Goal: Task Accomplishment & Management: Manage account settings

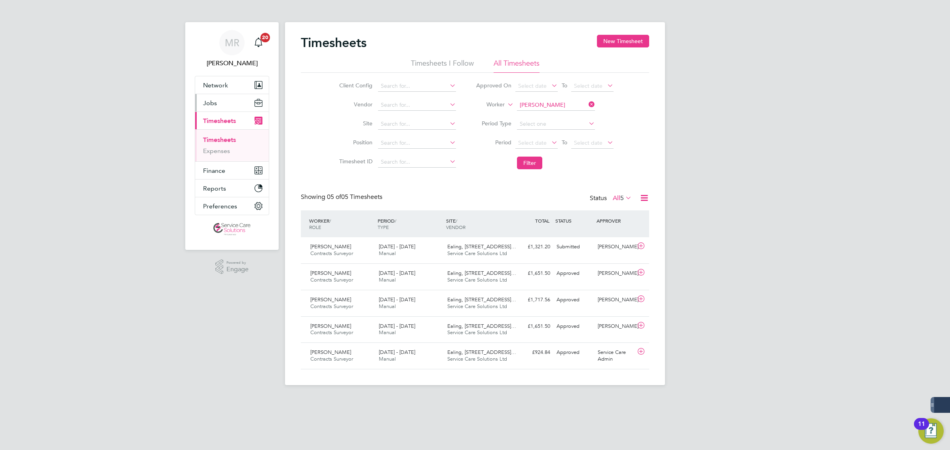
click at [212, 103] on span "Jobs" at bounding box center [210, 103] width 14 height 8
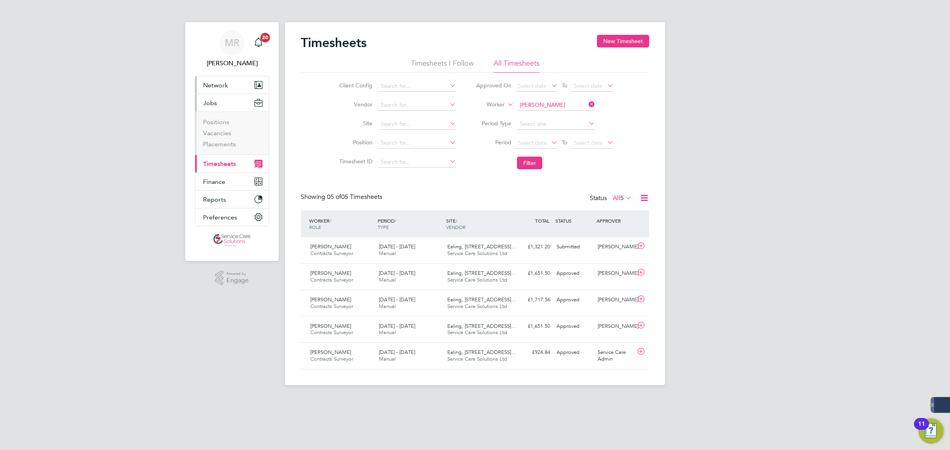
click at [220, 80] on button "Network" at bounding box center [232, 84] width 74 height 17
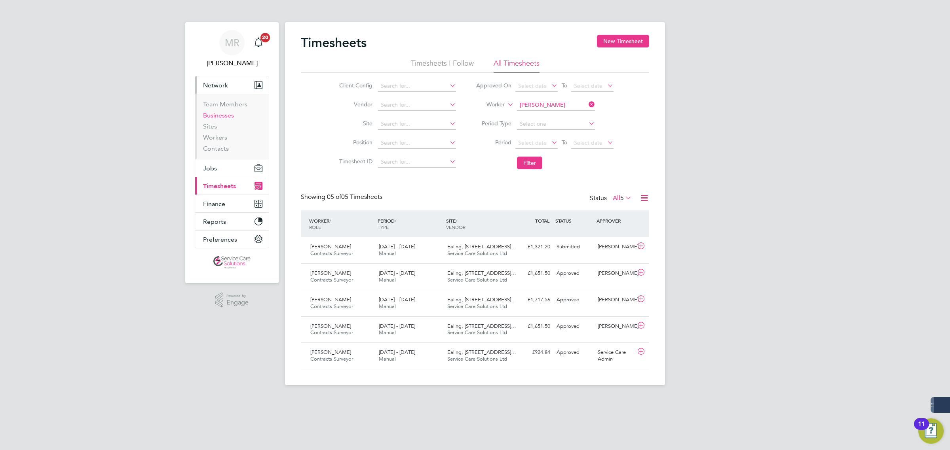
click at [226, 116] on link "Businesses" at bounding box center [218, 116] width 31 height 8
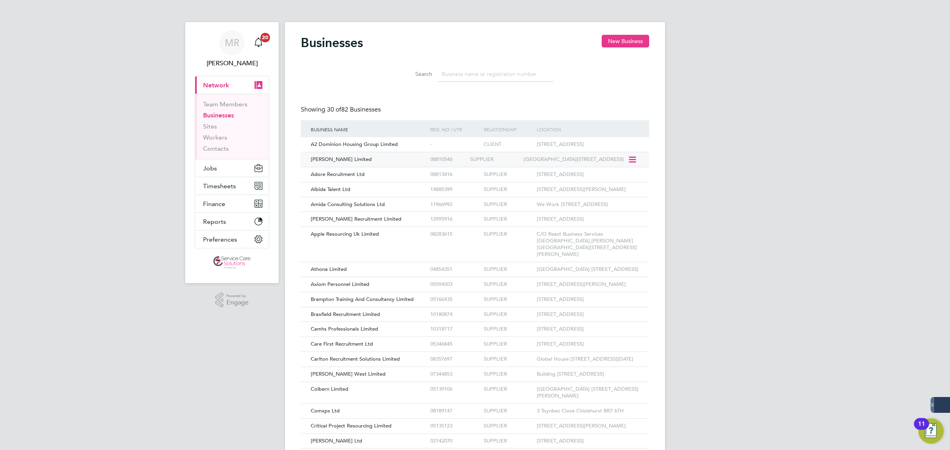
scroll to position [4, 3]
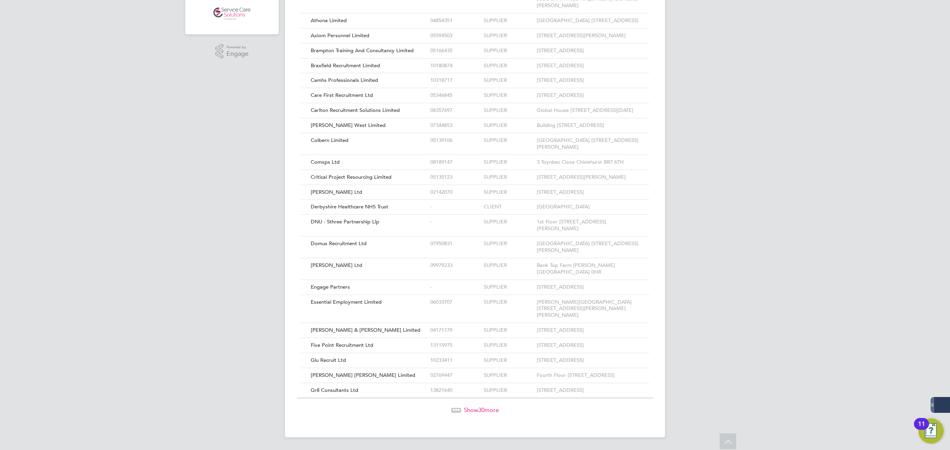
click at [471, 414] on span "Show 30 more" at bounding box center [481, 410] width 35 height 8
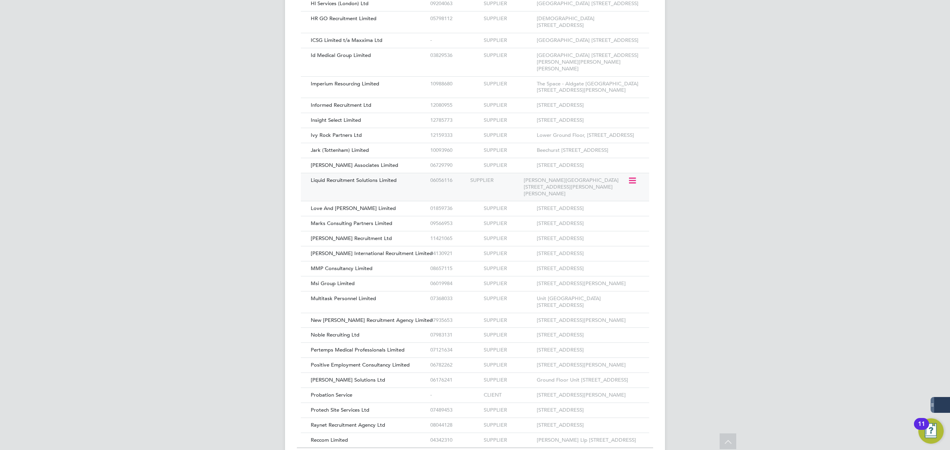
click at [404, 201] on div "Liquid Recruitment Solutions Limited 06056116 SUPPLIER [PERSON_NAME][GEOGRAPHIC…" at bounding box center [475, 187] width 348 height 28
click at [376, 184] on span "Liquid Recruitment Solutions Limited" at bounding box center [354, 180] width 86 height 7
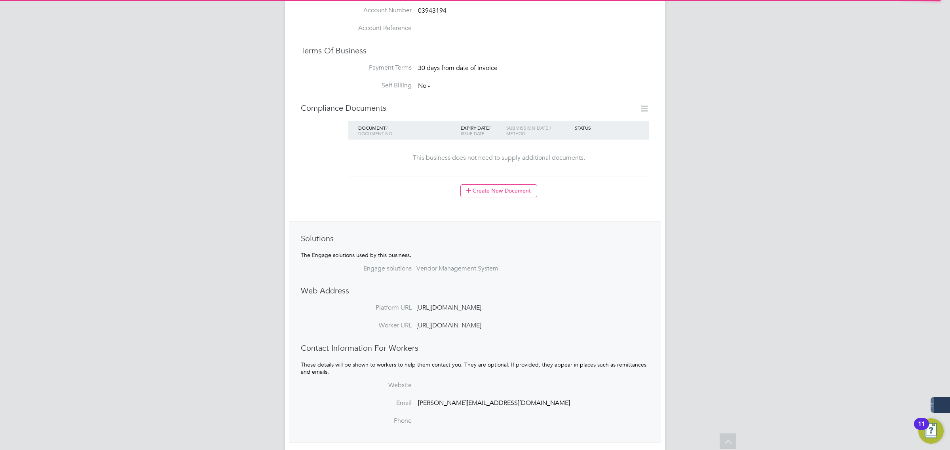
scroll to position [418, 0]
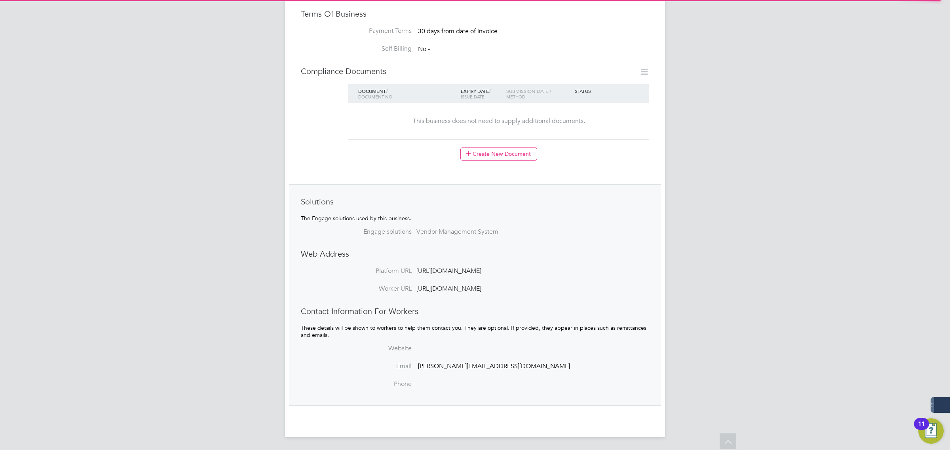
click at [478, 366] on span "[PERSON_NAME][EMAIL_ADDRESS][DOMAIN_NAME]" at bounding box center [494, 366] width 152 height 8
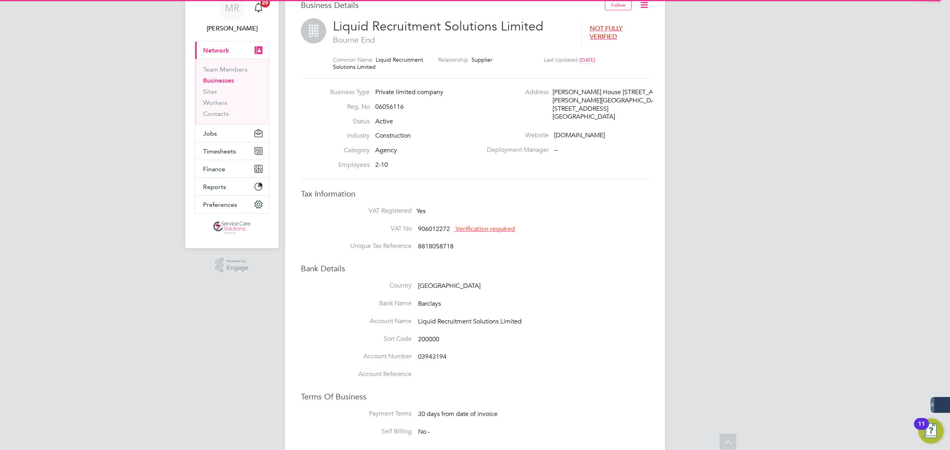
scroll to position [0, 0]
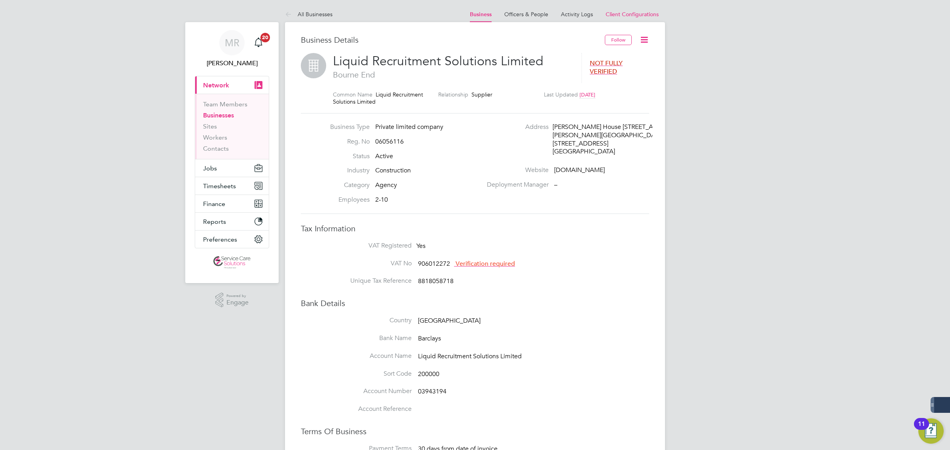
click at [651, 36] on div "Business Details Follow Liquid Recruitment Solutions Limited Bourne End NOT FUL…" at bounding box center [475, 438] width 380 height 833
click at [642, 38] on icon at bounding box center [644, 40] width 10 height 10
click at [619, 15] on span "Client Configurations" at bounding box center [631, 14] width 53 height 7
click at [625, 14] on span "Client Configurations" at bounding box center [631, 14] width 53 height 7
click at [641, 40] on icon at bounding box center [644, 40] width 10 height 10
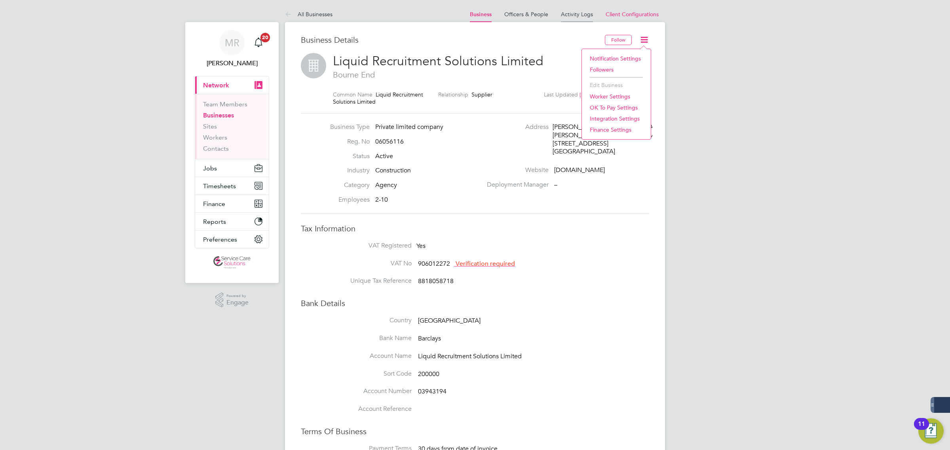
click at [580, 14] on link "Activity Logs" at bounding box center [577, 14] width 32 height 7
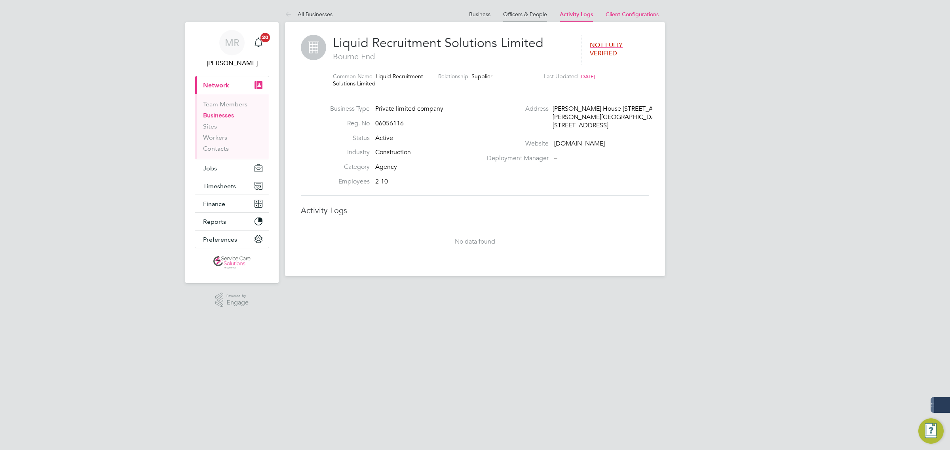
click at [522, 14] on link "Officers & People" at bounding box center [525, 14] width 44 height 7
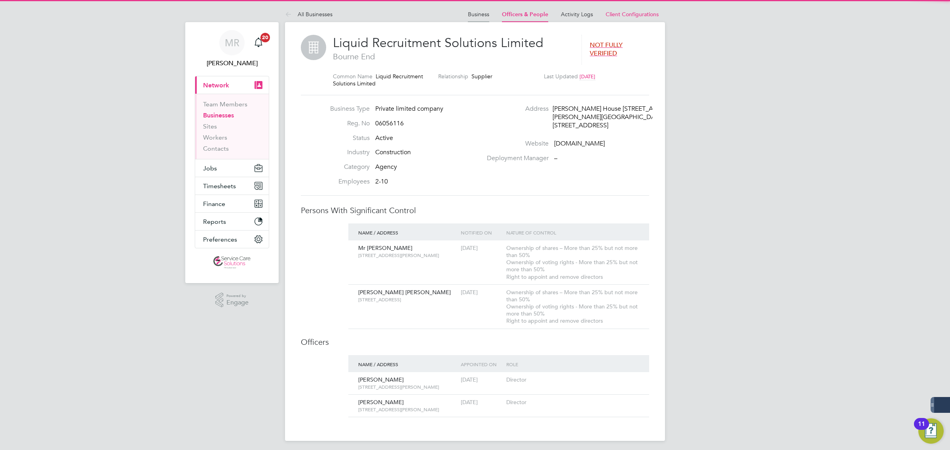
click at [480, 7] on li "Business" at bounding box center [478, 14] width 21 height 16
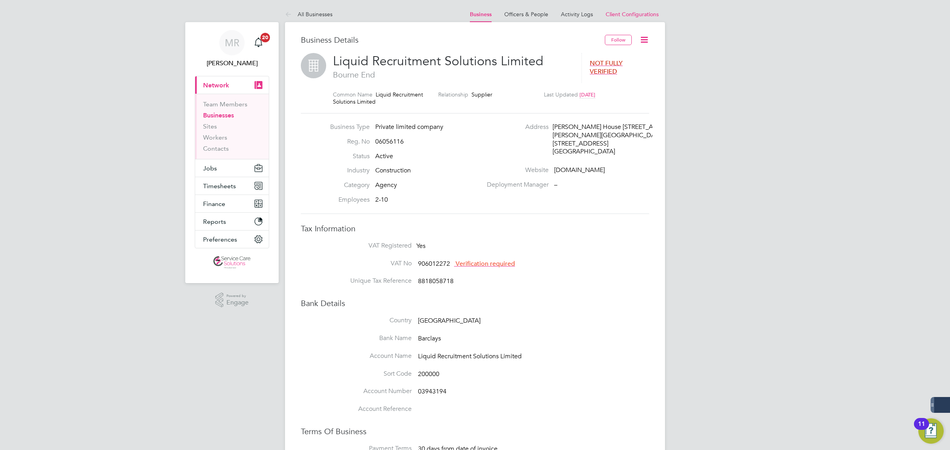
click at [645, 36] on icon at bounding box center [644, 40] width 10 height 10
click at [630, 118] on li "Integration Settings" at bounding box center [616, 118] width 61 height 11
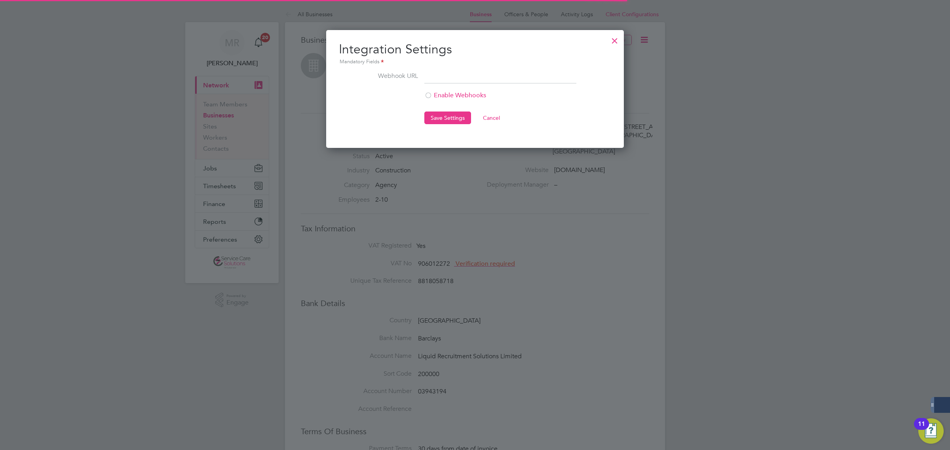
scroll to position [118, 298]
click at [617, 39] on div at bounding box center [614, 39] width 14 height 14
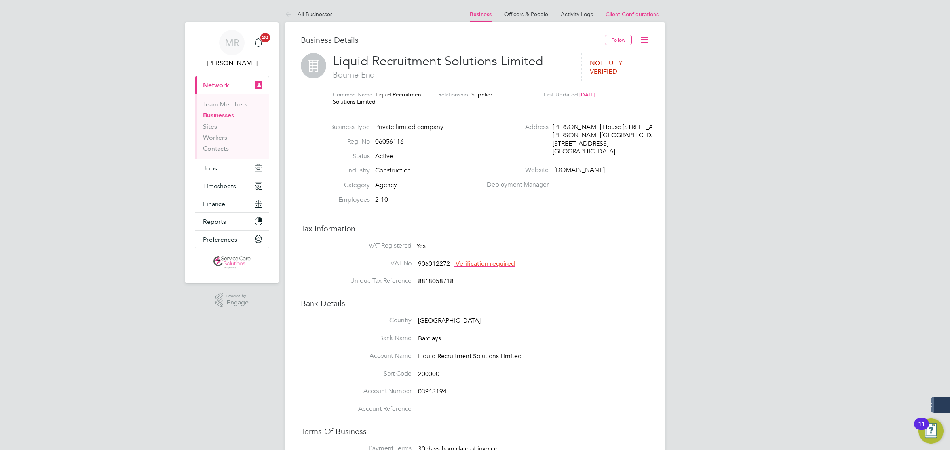
click at [645, 40] on icon at bounding box center [644, 40] width 10 height 10
click at [528, 14] on link "Officers & People" at bounding box center [526, 14] width 44 height 7
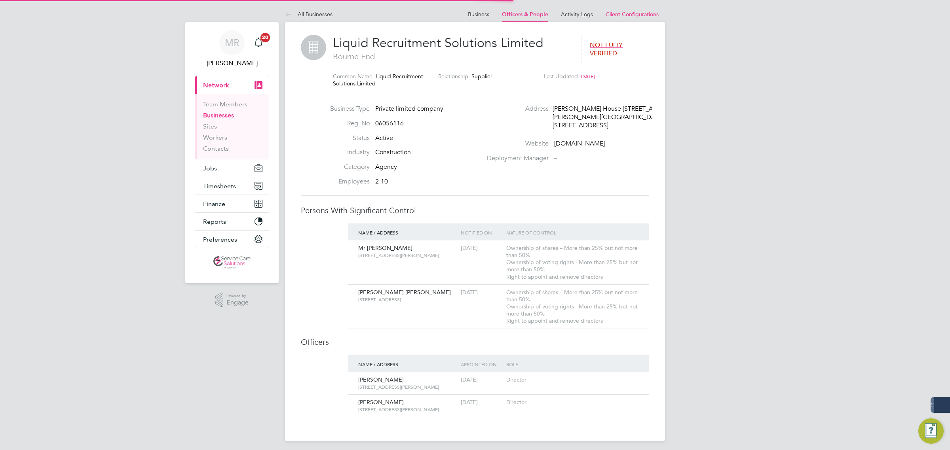
click at [574, 11] on link "Activity Logs" at bounding box center [577, 14] width 32 height 7
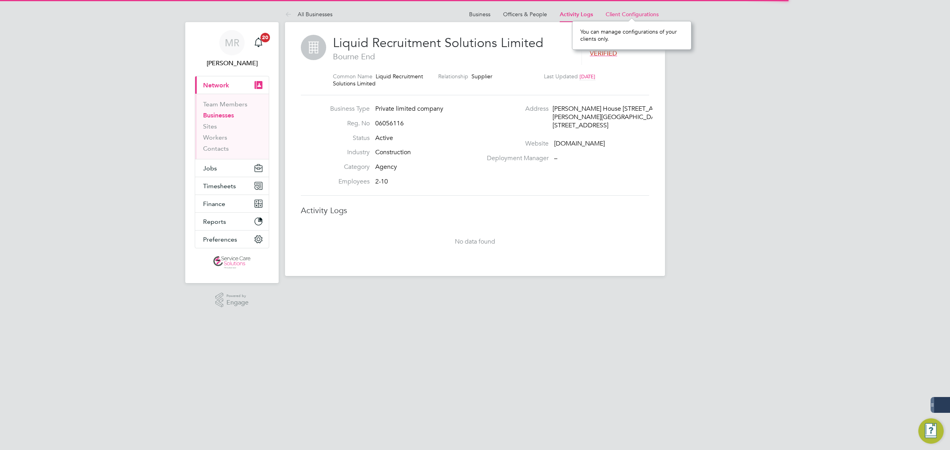
scroll to position [7, 53]
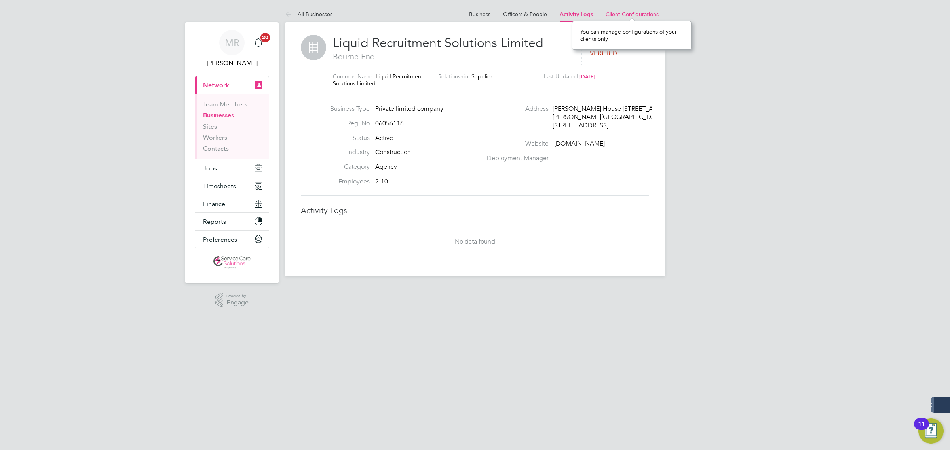
click at [617, 17] on li "Client Configurations" at bounding box center [631, 14] width 53 height 16
click at [621, 15] on span "Client Configurations" at bounding box center [631, 14] width 53 height 7
click at [624, 10] on li "Client Configurations" at bounding box center [631, 14] width 53 height 16
click at [626, 16] on span "Client Configurations" at bounding box center [631, 14] width 53 height 7
click at [624, 16] on span "Client Configurations" at bounding box center [631, 14] width 53 height 7
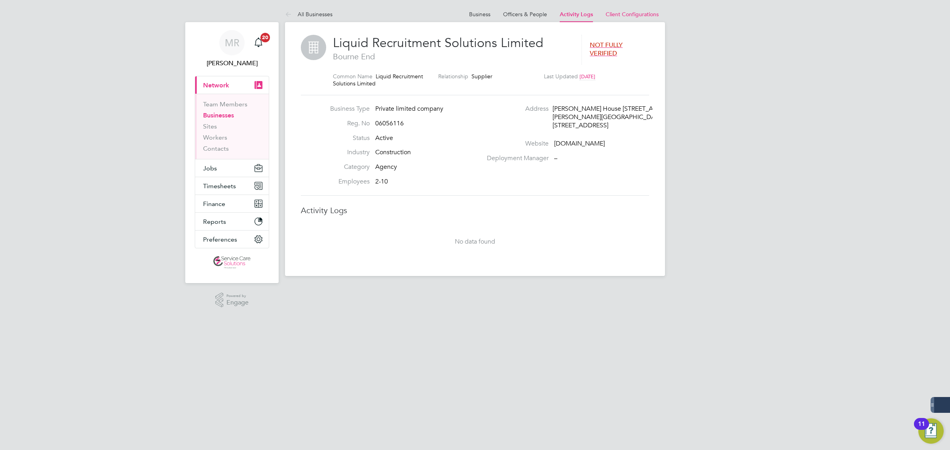
click at [819, 289] on html "MR Matt Robson Notifications 20 Applications: Current page: Network Team Member…" at bounding box center [475, 144] width 950 height 289
click at [529, 14] on link "Officers & People" at bounding box center [525, 14] width 44 height 7
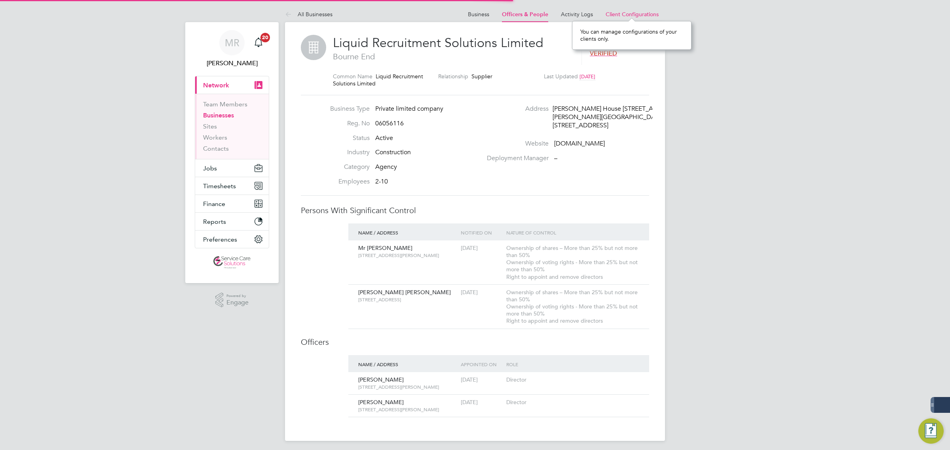
scroll to position [7, 53]
click at [618, 13] on span "Client Configurations" at bounding box center [631, 14] width 53 height 7
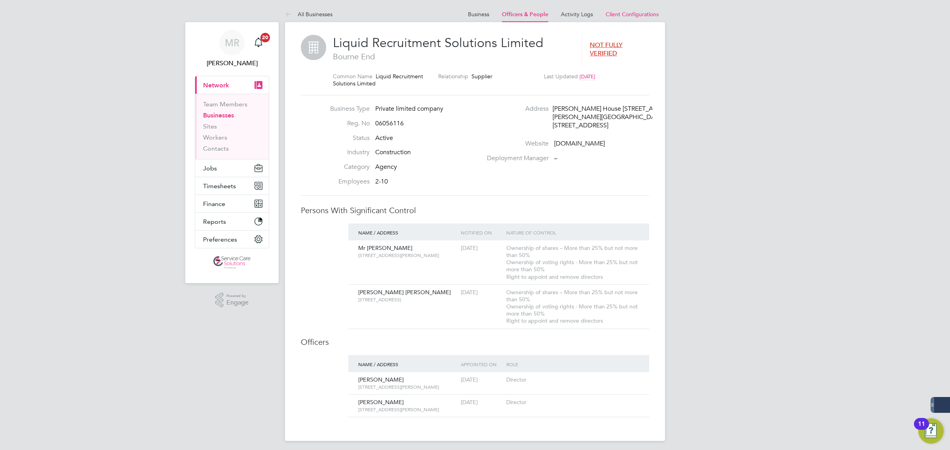
click at [215, 114] on link "Businesses" at bounding box center [218, 116] width 31 height 8
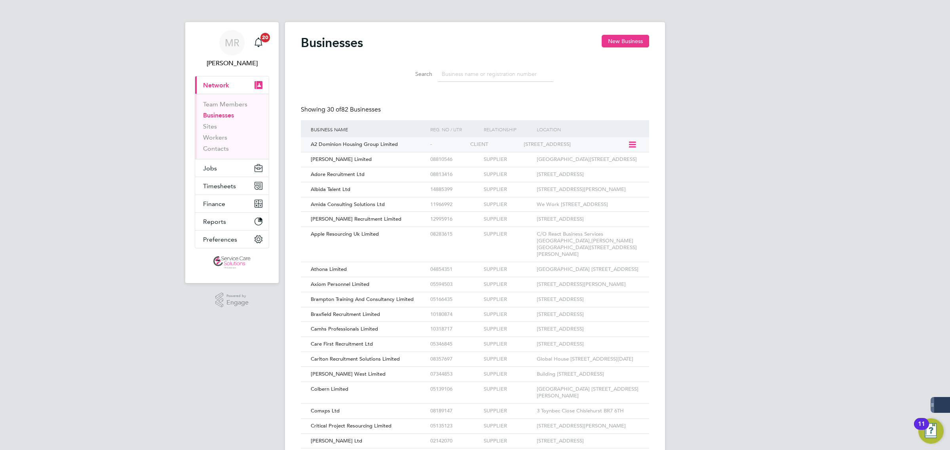
click at [412, 144] on div "A2 Dominion Housing Group Limited" at bounding box center [368, 144] width 119 height 15
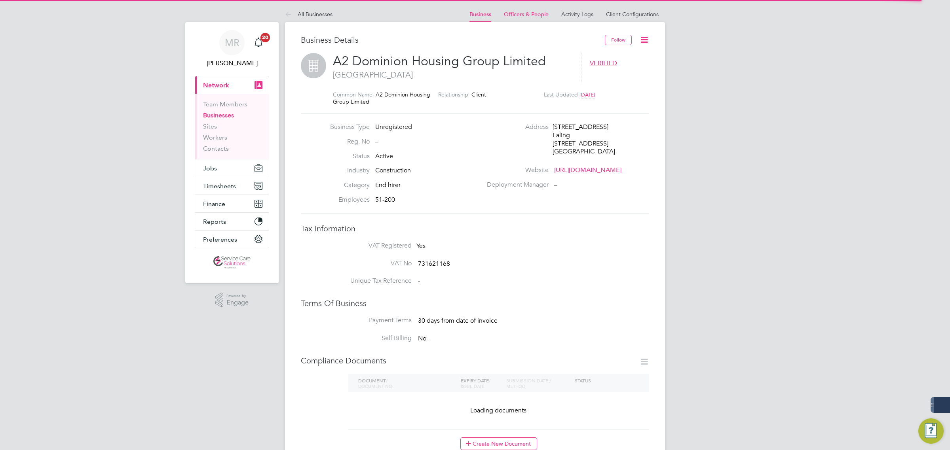
click at [643, 40] on icon at bounding box center [644, 40] width 10 height 10
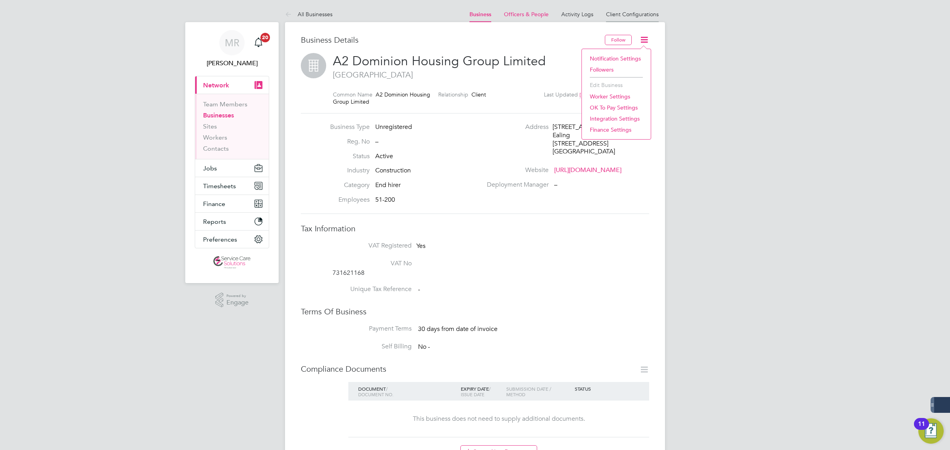
click at [625, 10] on li "Client Configurations" at bounding box center [632, 14] width 53 height 16
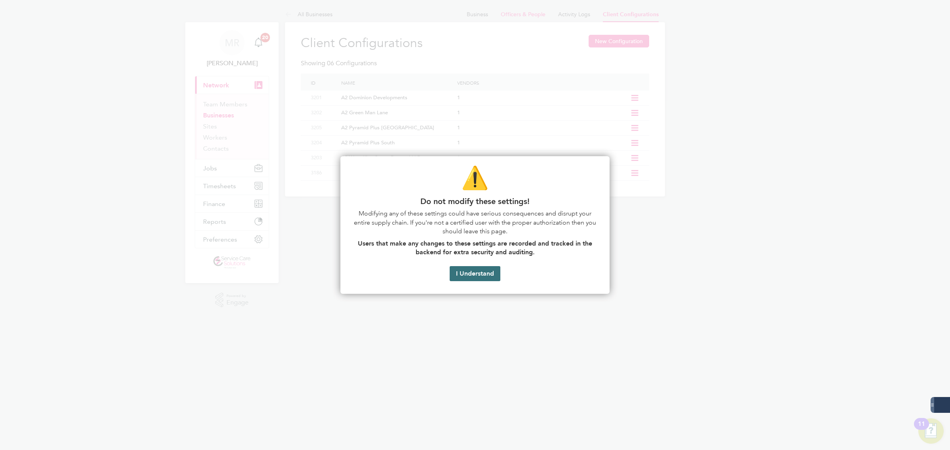
click at [471, 278] on button "I Understand" at bounding box center [474, 273] width 51 height 15
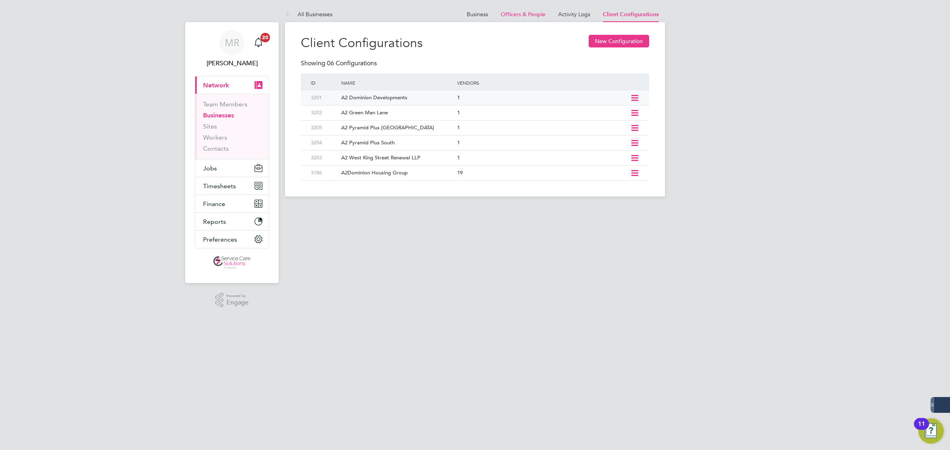
click at [633, 100] on icon at bounding box center [635, 98] width 10 height 6
click at [609, 116] on li "Edit Client Configuration" at bounding box center [598, 115] width 79 height 11
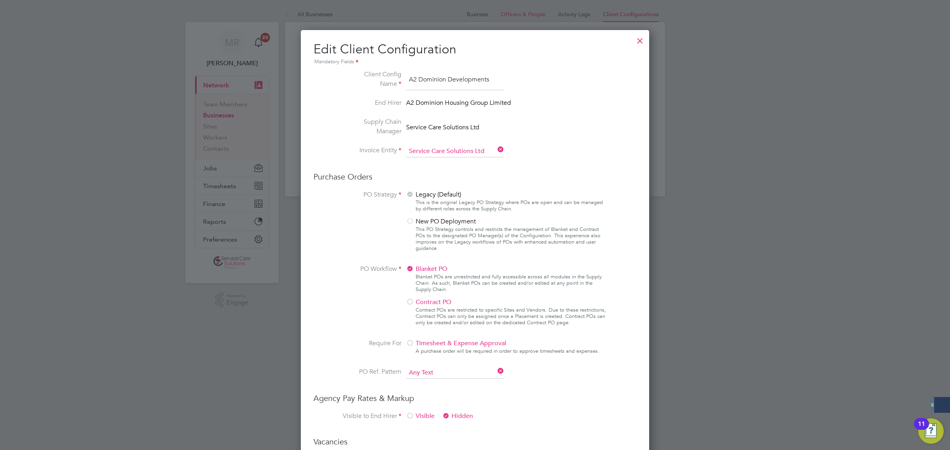
click at [639, 42] on div at bounding box center [640, 39] width 14 height 14
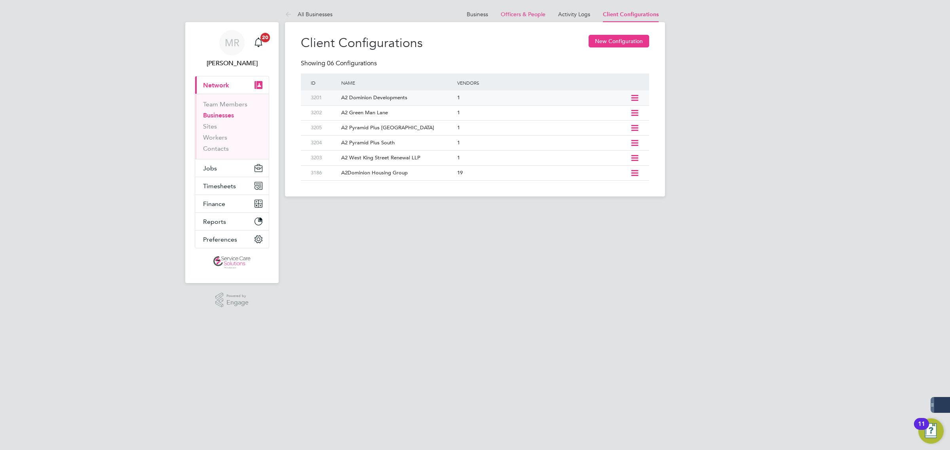
click at [635, 97] on icon at bounding box center [635, 98] width 10 height 6
click at [826, 202] on div "MR Matt Robson Notifications 20 Applications: Current page: Network Team Member…" at bounding box center [475, 104] width 950 height 209
click at [641, 175] on div "3186 A2Dominion Housing Group 19" at bounding box center [475, 172] width 348 height 15
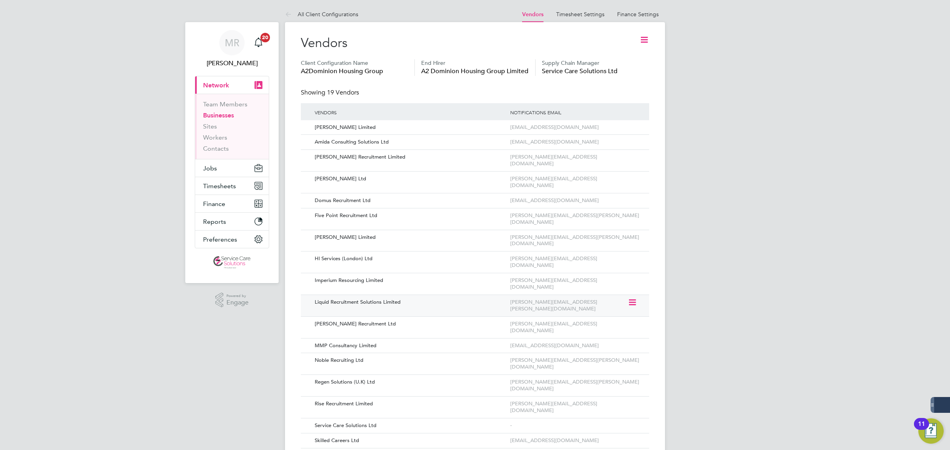
click at [635, 298] on icon at bounding box center [632, 302] width 8 height 9
click at [618, 293] on li "Remove Vendor" at bounding box center [610, 292] width 51 height 11
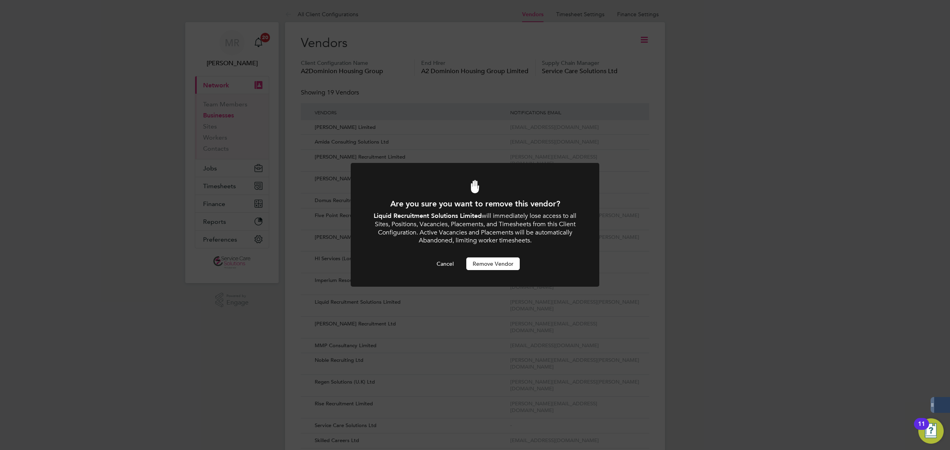
click at [495, 260] on button "Remove Vendor" at bounding box center [492, 264] width 53 height 13
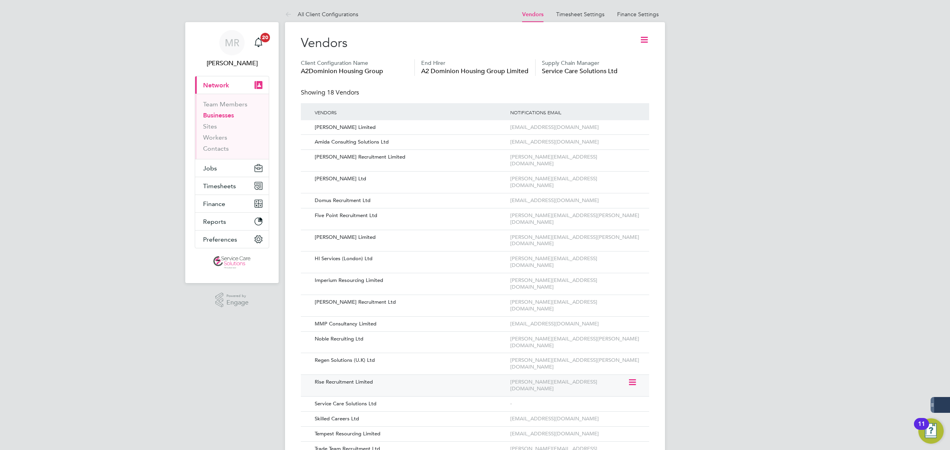
click at [635, 378] on icon at bounding box center [632, 382] width 8 height 9
click at [606, 355] on li "Remove Vendor" at bounding box center [610, 353] width 51 height 11
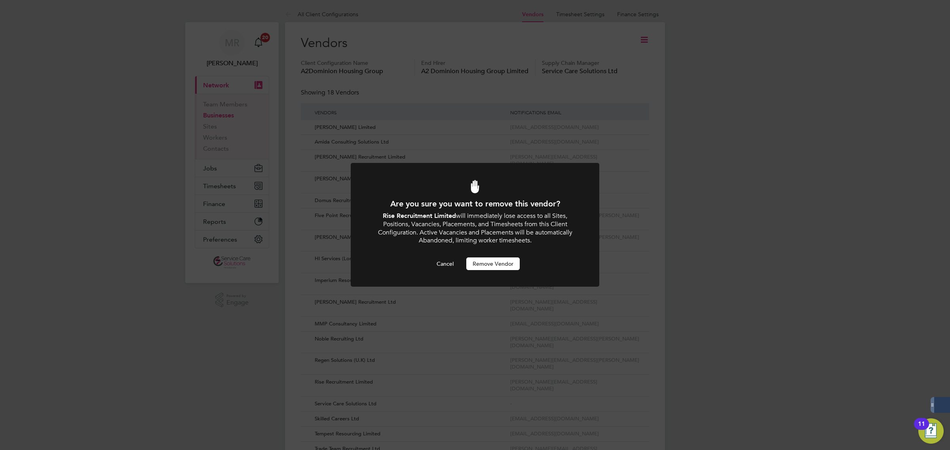
click at [491, 265] on button "Remove Vendor" at bounding box center [492, 264] width 53 height 13
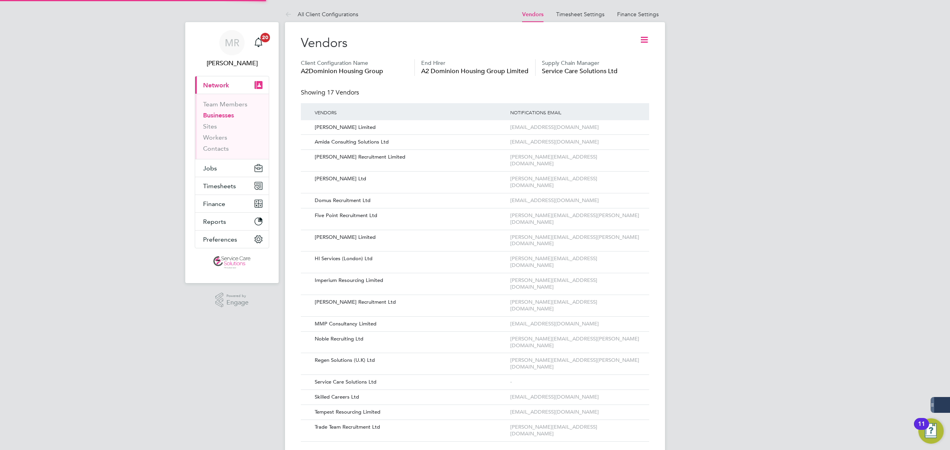
click at [726, 333] on div "MR Matt Robson Notifications 20 Applications: Current page: Network Team Member…" at bounding box center [475, 239] width 950 height 478
click at [635, 393] on icon at bounding box center [632, 397] width 8 height 9
click at [614, 368] on li "Remove Vendor" at bounding box center [610, 368] width 51 height 11
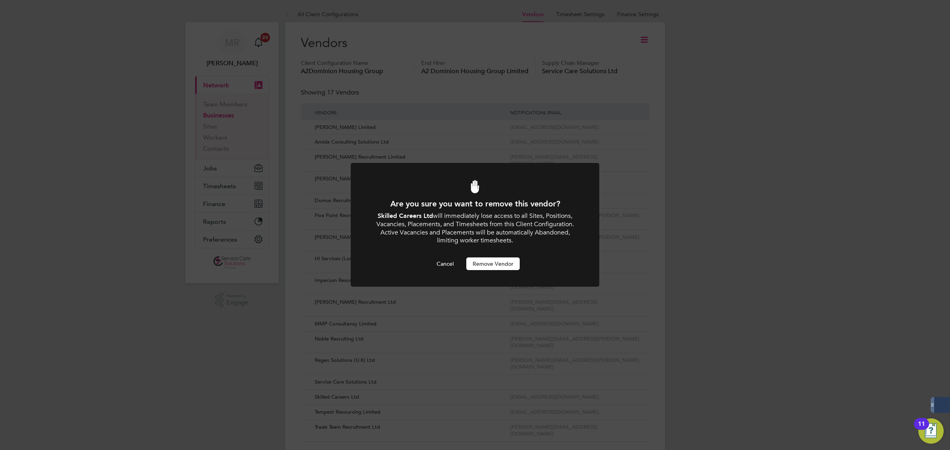
click at [502, 268] on button "Remove Vendor" at bounding box center [492, 264] width 53 height 13
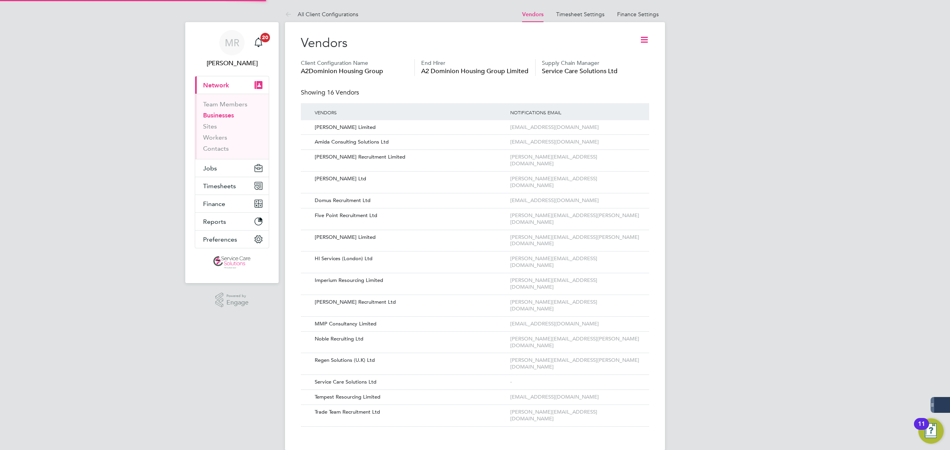
click at [805, 298] on div "MR Matt Robson Notifications 20 Applications: Current page: Network Team Member…" at bounding box center [475, 231] width 950 height 463
click at [633, 196] on icon at bounding box center [632, 200] width 8 height 9
click at [607, 218] on li "Remove Vendor" at bounding box center [610, 217] width 51 height 11
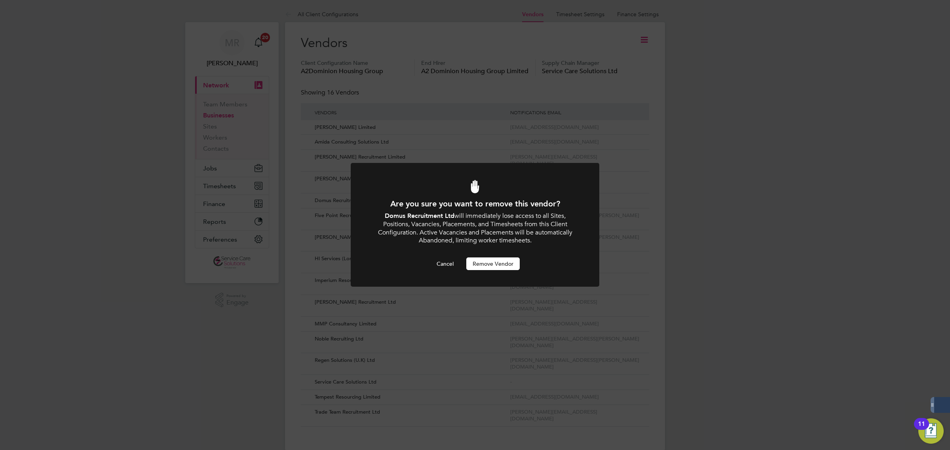
click at [508, 262] on button "Remove Vendor" at bounding box center [492, 264] width 53 height 13
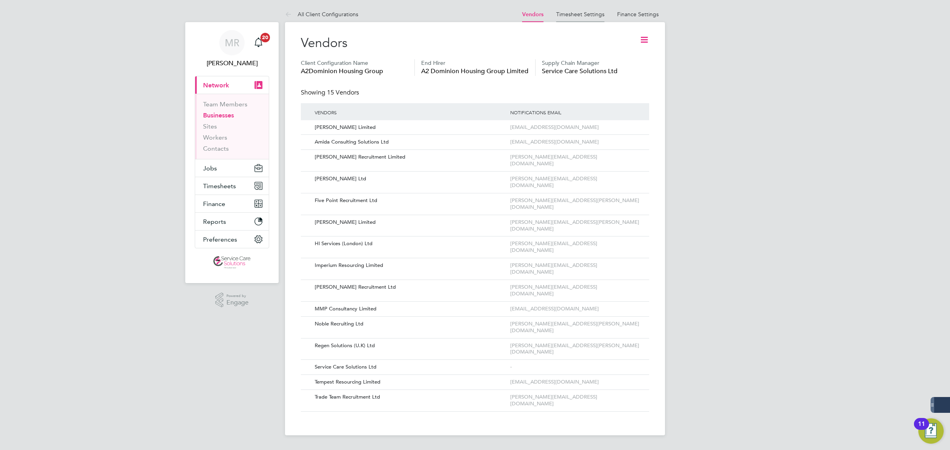
click at [596, 15] on link "Timesheet Settings" at bounding box center [580, 14] width 48 height 7
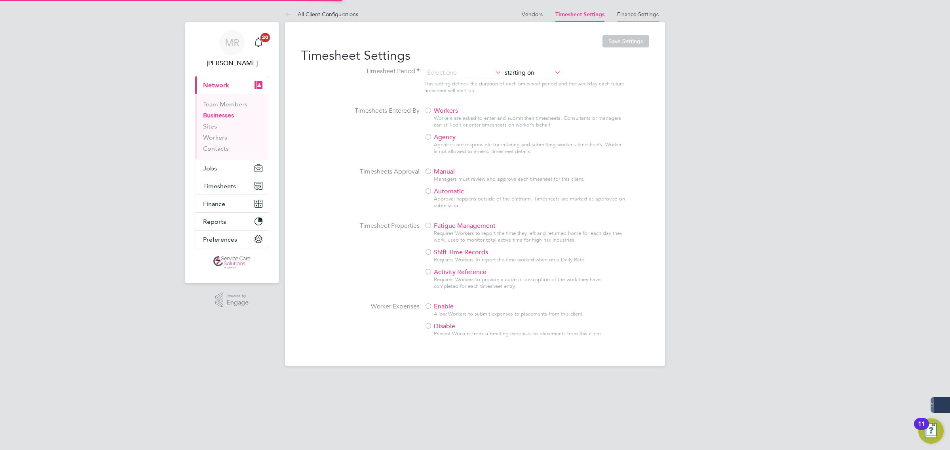
type input "Weekly"
click at [636, 16] on link "Finance Settings" at bounding box center [638, 14] width 42 height 7
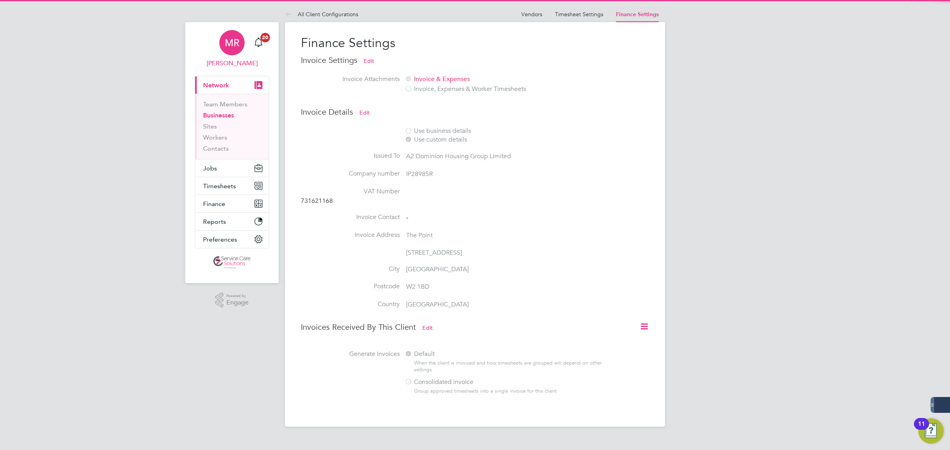
click at [239, 48] on div "MR" at bounding box center [231, 42] width 25 height 25
